Goal: Complete application form

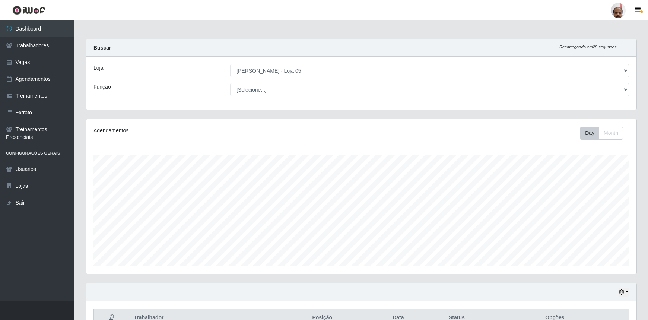
select select "252"
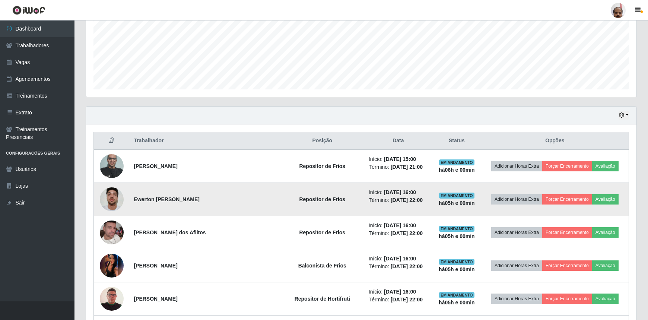
scroll to position [155, 550]
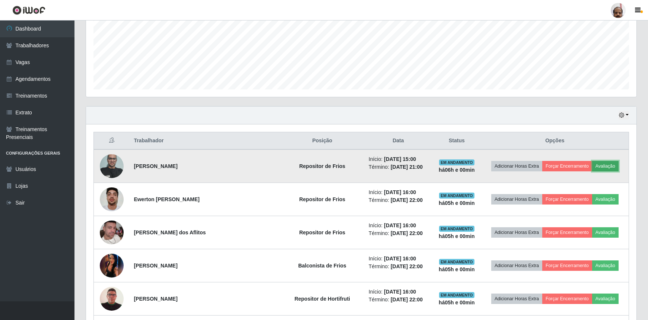
click at [607, 164] on button "Avaliação" at bounding box center [605, 166] width 26 height 10
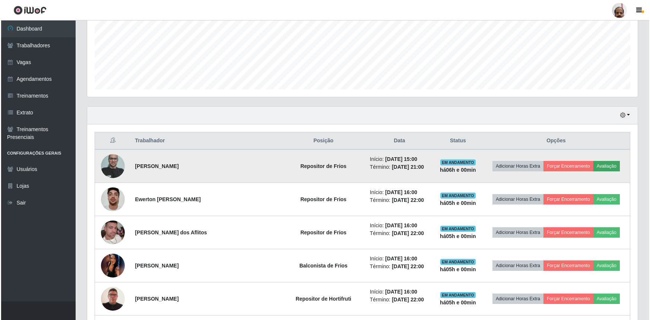
scroll to position [155, 547]
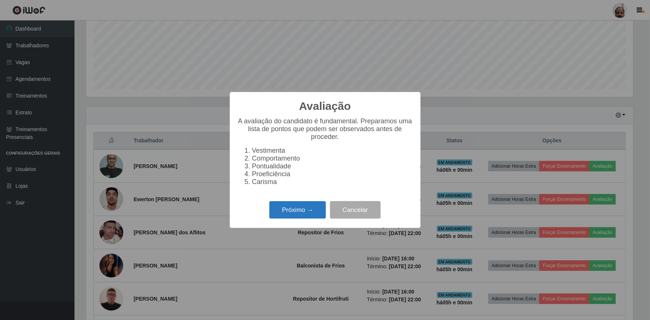
click at [307, 212] on button "Próximo →" at bounding box center [297, 210] width 57 height 18
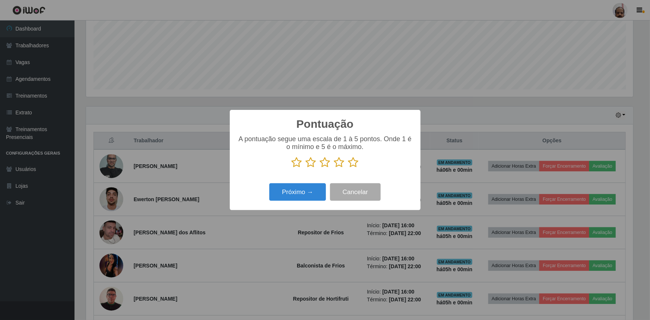
scroll to position [372230, 371838]
click at [353, 164] on icon at bounding box center [353, 162] width 10 height 11
click at [348, 168] on input "radio" at bounding box center [348, 168] width 0 height 0
click at [317, 187] on button "Próximo →" at bounding box center [297, 192] width 57 height 18
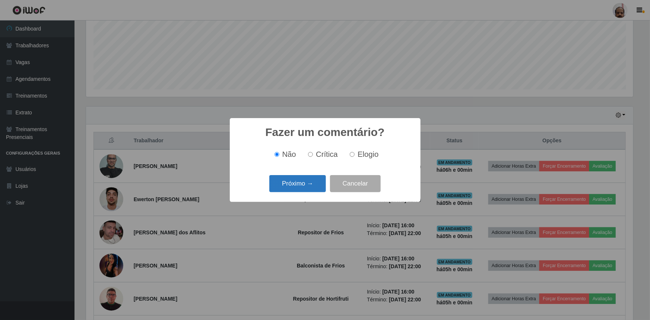
click at [301, 185] on button "Próximo →" at bounding box center [297, 184] width 57 height 18
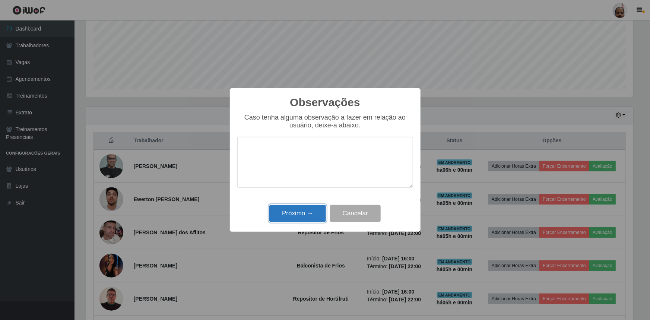
click at [301, 212] on button "Próximo →" at bounding box center [297, 214] width 57 height 18
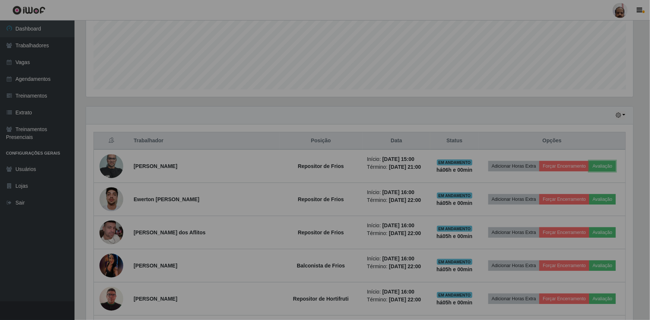
scroll to position [155, 550]
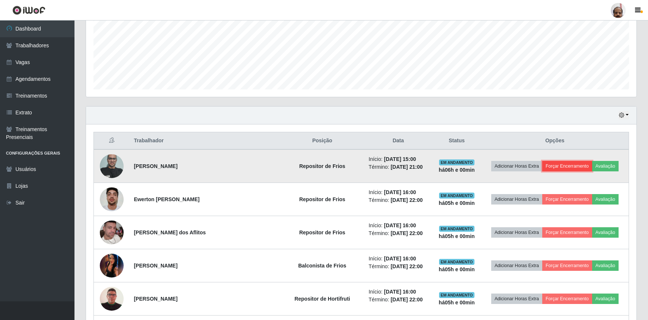
click at [558, 165] on button "Forçar Encerramento" at bounding box center [567, 166] width 50 height 10
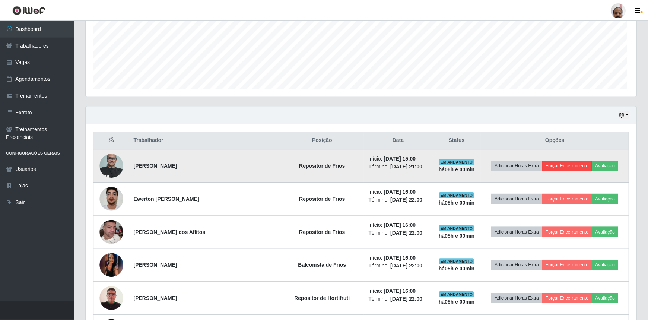
scroll to position [155, 547]
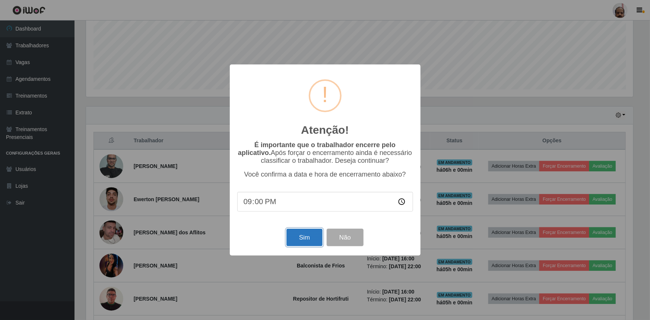
click at [296, 238] on button "Sim" at bounding box center [304, 238] width 36 height 18
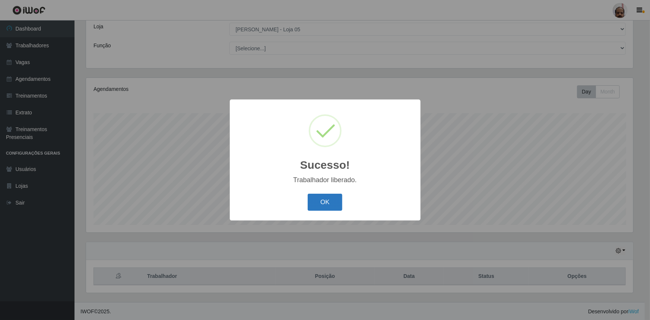
click at [328, 200] on button "OK" at bounding box center [325, 203] width 35 height 18
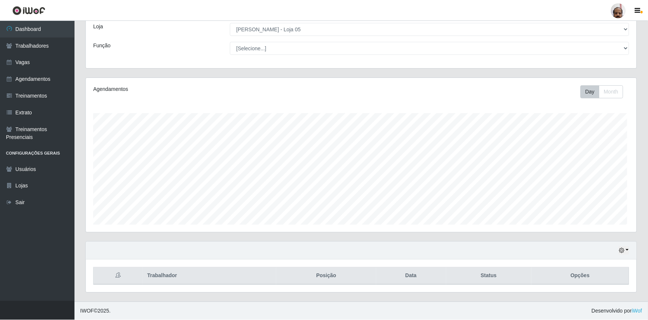
scroll to position [155, 550]
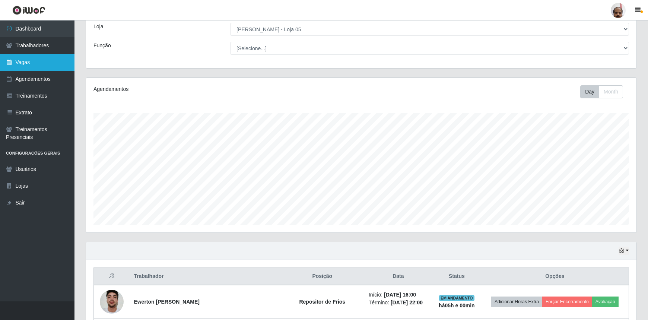
click at [24, 60] on link "Vagas" at bounding box center [37, 62] width 74 height 17
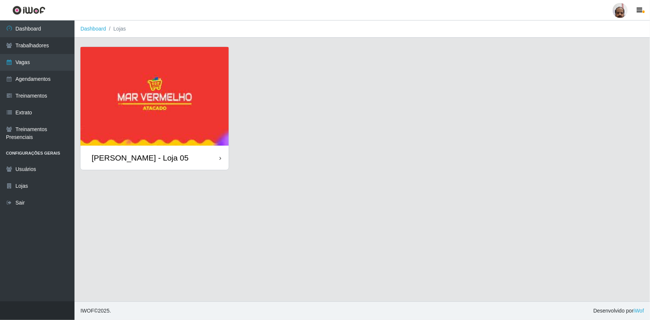
click at [159, 157] on div "[PERSON_NAME] - Loja 05" at bounding box center [140, 157] width 97 height 9
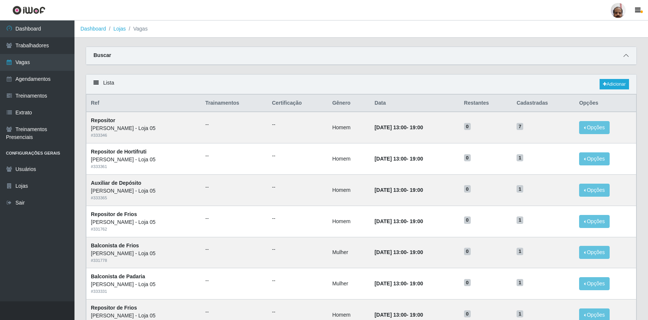
click at [625, 56] on icon at bounding box center [625, 55] width 5 height 5
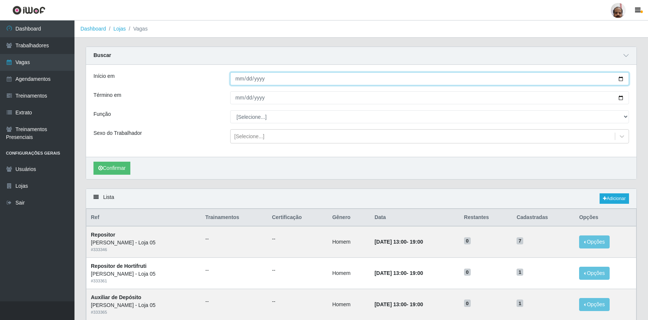
click at [620, 77] on input "Início em" at bounding box center [429, 78] width 399 height 13
type input "[DATE]"
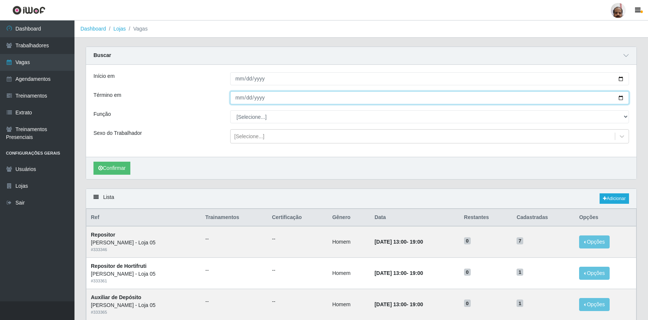
click at [621, 98] on input "Término em" at bounding box center [429, 97] width 399 height 13
type input "[DATE]"
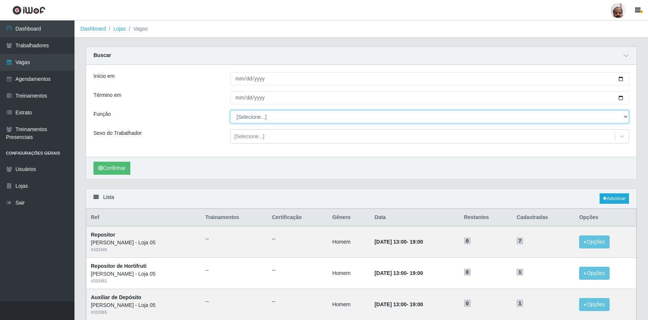
click at [626, 116] on select "[Selecione...] ASG ASG + ASG ++ Auxiliar de Depósito Auxiliar de Depósito + Aux…" at bounding box center [429, 116] width 399 height 13
select select "118"
click at [230, 110] on select "[Selecione...] ASG ASG + ASG ++ Auxiliar de Depósito Auxiliar de Depósito + Aux…" at bounding box center [429, 116] width 399 height 13
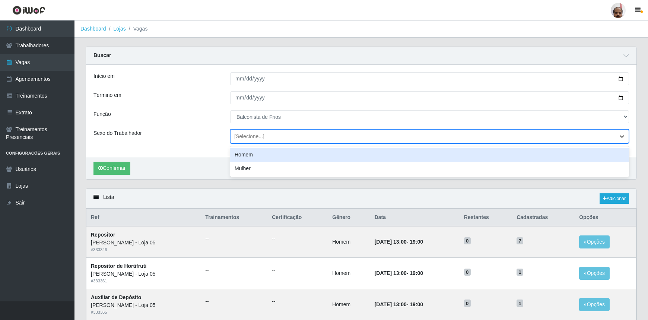
click at [263, 138] on div "[Selecione...]" at bounding box center [423, 136] width 384 height 12
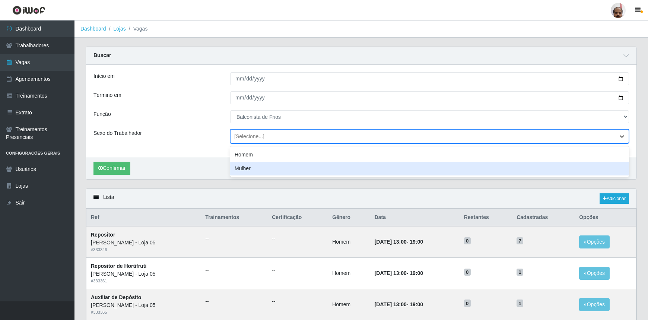
click at [250, 168] on div "Mulher" at bounding box center [429, 169] width 399 height 14
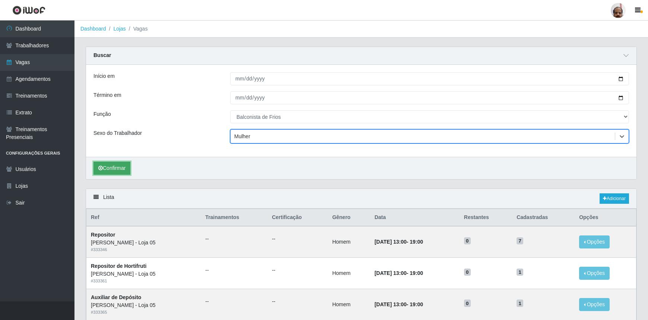
click at [127, 168] on button "Confirmar" at bounding box center [111, 168] width 37 height 13
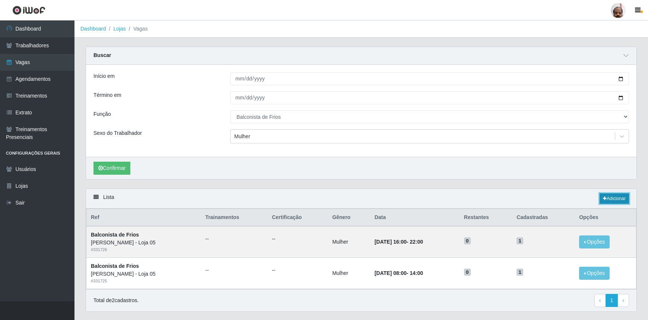
click at [608, 197] on link "Adicionar" at bounding box center [614, 198] width 29 height 10
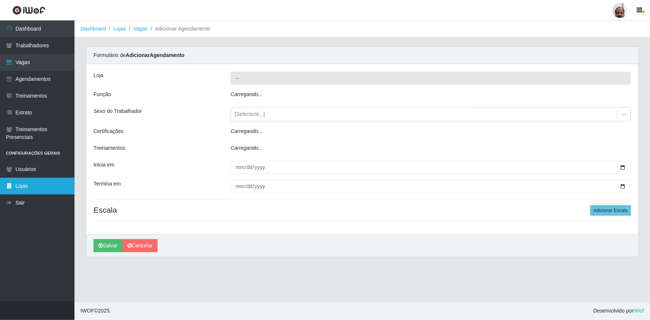
type input "[PERSON_NAME] - Loja 05"
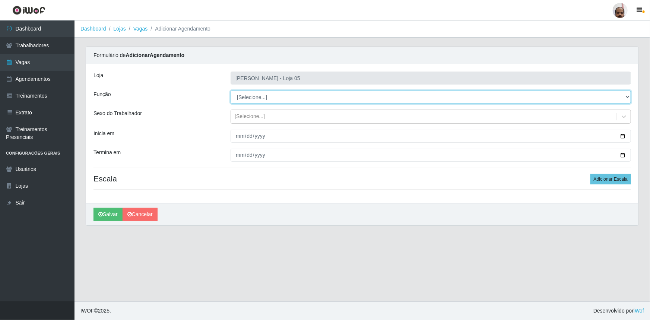
click at [281, 97] on select "[Selecione...] ASG ASG + ASG ++ Auxiliar de Depósito Auxiliar de Depósito + Aux…" at bounding box center [431, 96] width 400 height 13
select select "118"
click at [231, 90] on select "[Selecione...] ASG ASG + ASG ++ Auxiliar de Depósito Auxiliar de Depósito + Aux…" at bounding box center [431, 96] width 400 height 13
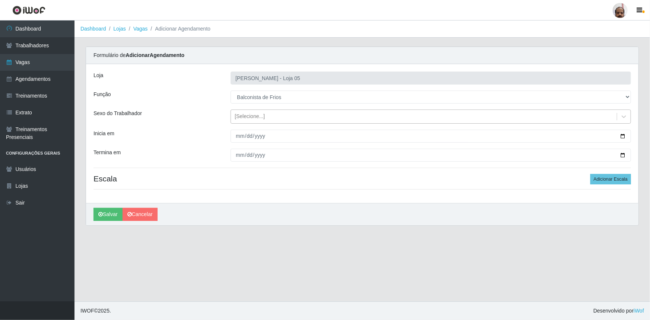
click at [257, 118] on div "[Selecione...]" at bounding box center [250, 117] width 30 height 8
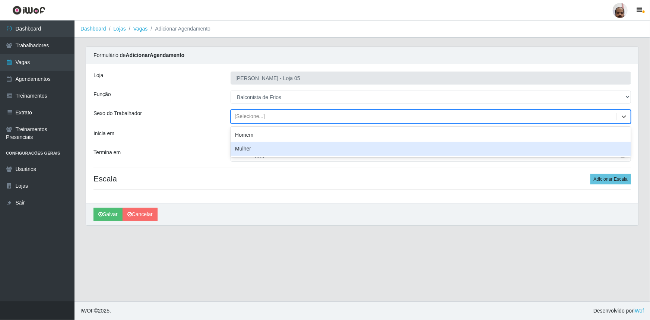
click at [250, 146] on div "Mulher" at bounding box center [431, 149] width 400 height 14
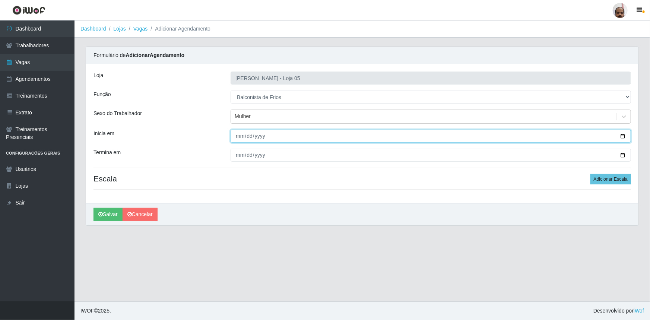
click at [623, 137] on input "Inicia em" at bounding box center [431, 136] width 400 height 13
type input "[DATE]"
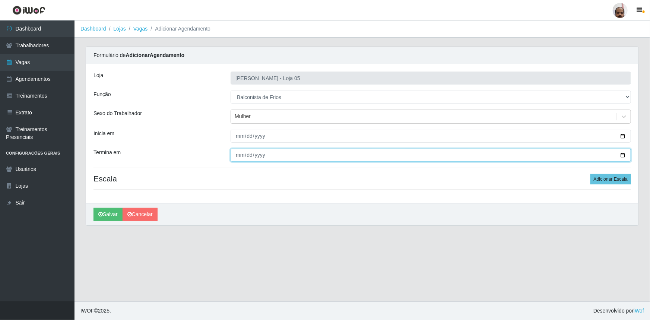
click at [621, 154] on input "Termina em" at bounding box center [431, 155] width 400 height 13
type input "[DATE]"
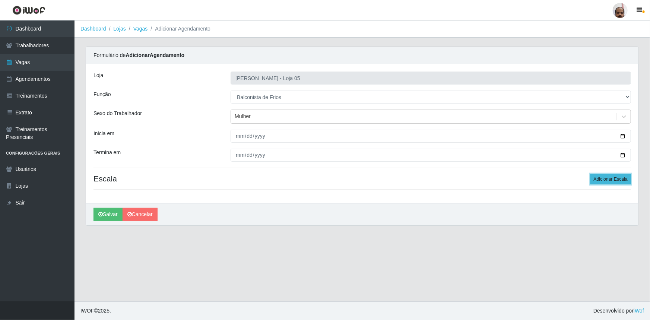
click at [610, 181] on button "Adicionar Escala" at bounding box center [610, 179] width 41 height 10
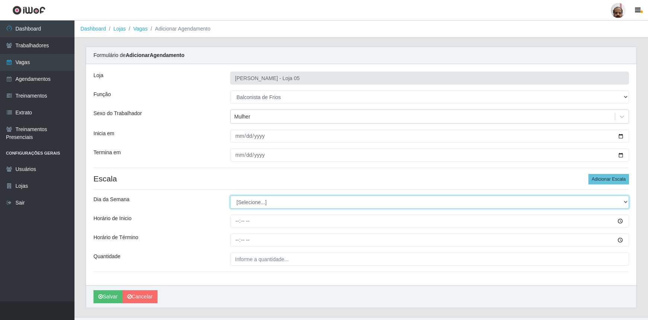
click at [243, 198] on select "[Selecione...] Segunda Terça Quarta Quinta Sexta Sábado Domingo" at bounding box center [429, 202] width 399 height 13
select select "6"
click at [230, 196] on select "[Selecione...] Segunda Terça Quarta Quinta Sexta Sábado Domingo" at bounding box center [429, 202] width 399 height 13
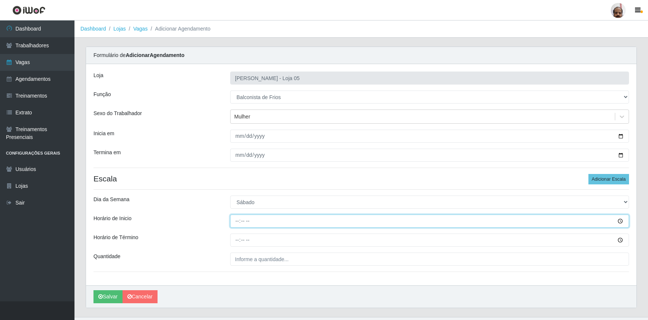
click at [238, 222] on input "Horário de Inicio" at bounding box center [429, 220] width 399 height 13
type input "08:00"
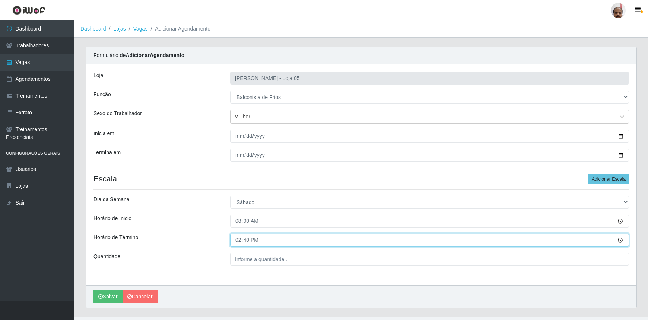
type input "14:00"
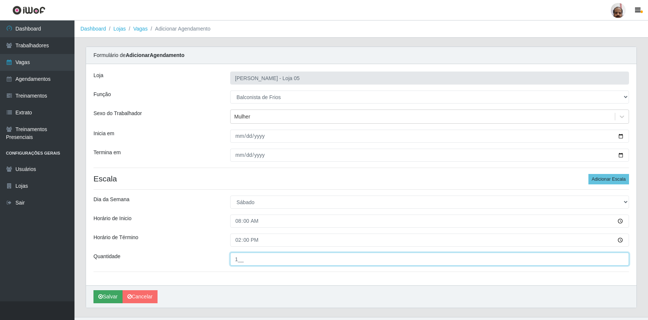
type input "1__"
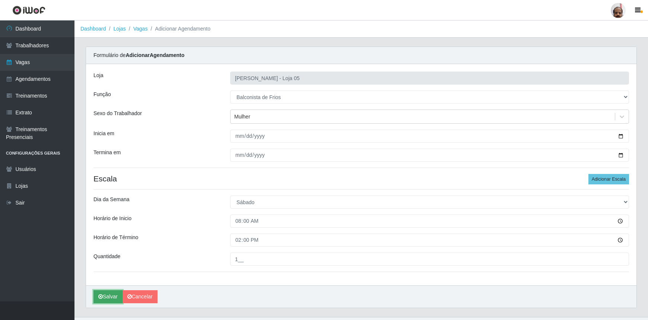
click at [104, 295] on button "Salvar" at bounding box center [107, 296] width 29 height 13
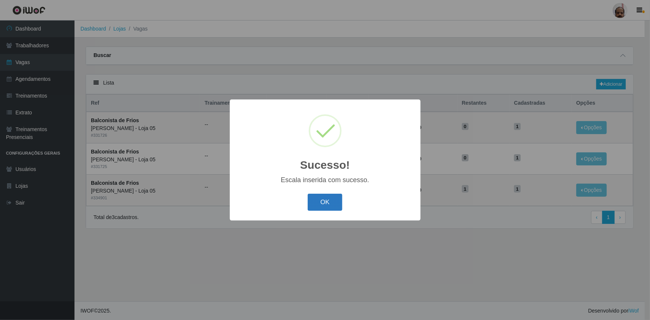
click at [328, 203] on button "OK" at bounding box center [325, 203] width 35 height 18
